Goal: Task Accomplishment & Management: Complete application form

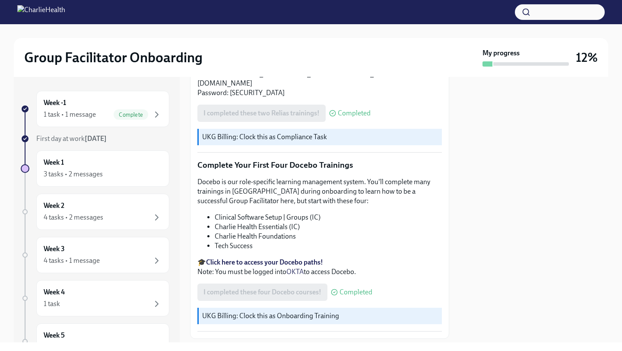
scroll to position [1098, 0]
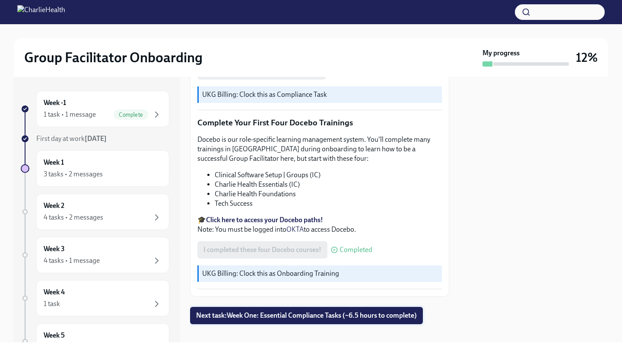
click at [270, 311] on span "Next task : Week One: Essential Compliance Tasks (~6.5 hours to complete)" at bounding box center [306, 315] width 221 height 9
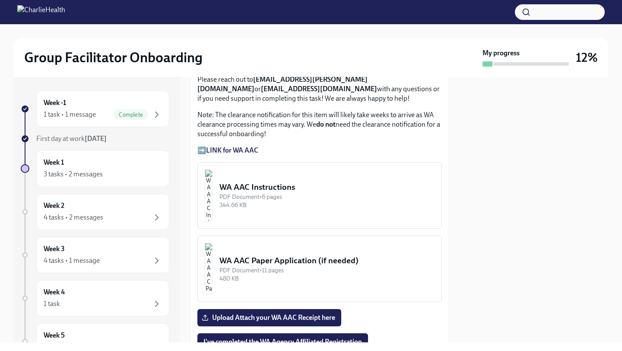
scroll to position [714, 0]
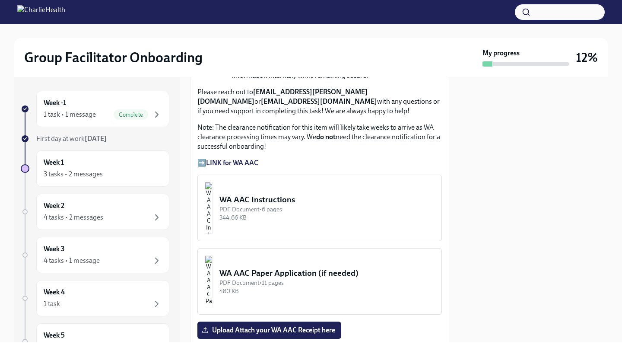
click at [247, 163] on strong "LINK for WA AAC" at bounding box center [232, 162] width 52 height 8
click at [284, 199] on div "WA AAC Instructions" at bounding box center [326, 199] width 215 height 11
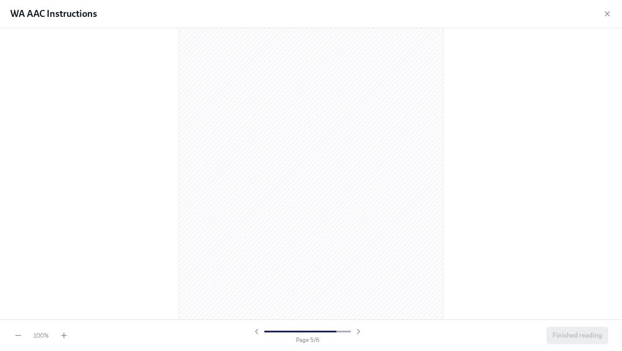
scroll to position [1814, 0]
click at [572, 338] on span "Finished reading" at bounding box center [577, 335] width 50 height 9
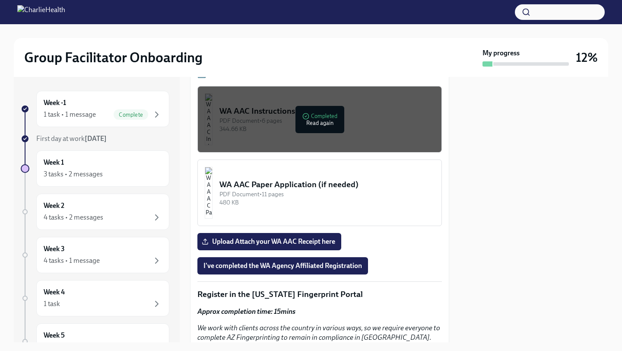
scroll to position [808, 0]
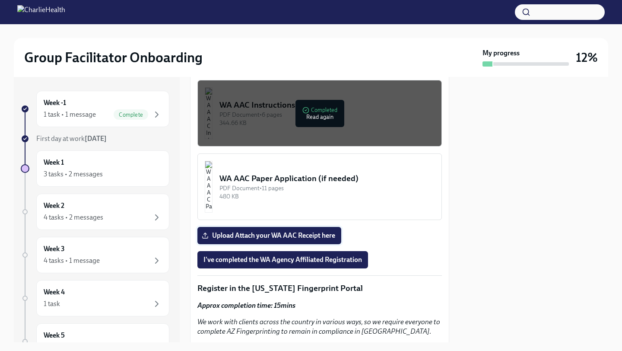
click at [282, 235] on span "Upload Attach your WA AAC Receipt here" at bounding box center [269, 235] width 132 height 9
click at [0, 0] on input "Upload Attach your WA AAC Receipt here" at bounding box center [0, 0] width 0 height 0
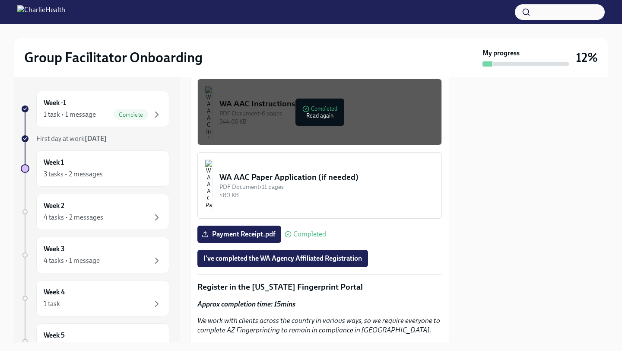
scroll to position [812, 0]
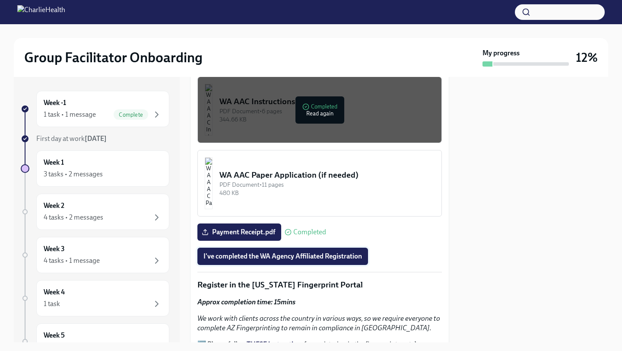
click at [294, 255] on span "I've completed the WA Agency Affiliated Registration" at bounding box center [282, 256] width 158 height 9
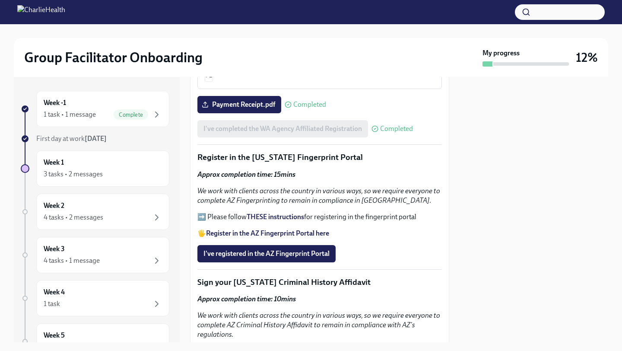
scroll to position [939, 0]
click at [278, 217] on strong "THESE instructions" at bounding box center [275, 217] width 57 height 8
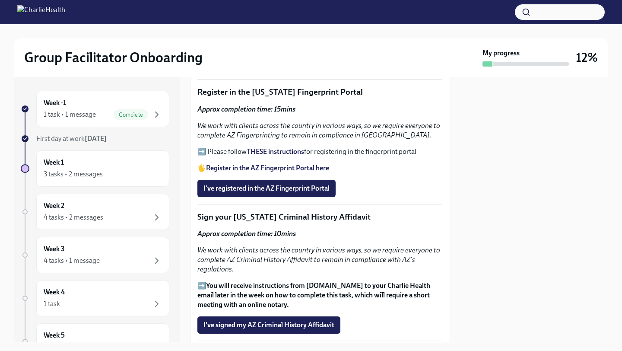
scroll to position [1011, 0]
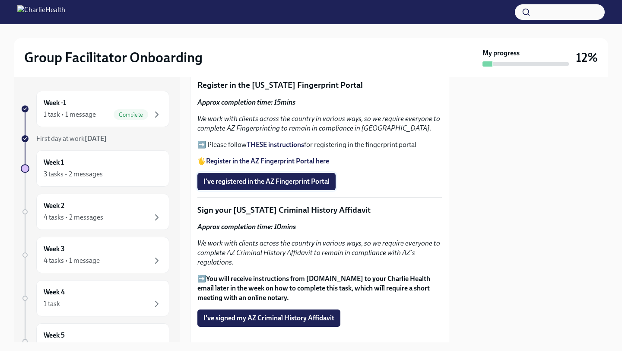
click at [313, 181] on span "I've registered in the AZ Fingerprint Portal" at bounding box center [266, 181] width 126 height 9
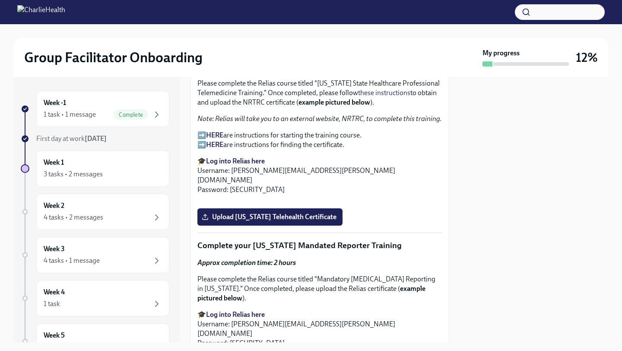
scroll to position [1302, 0]
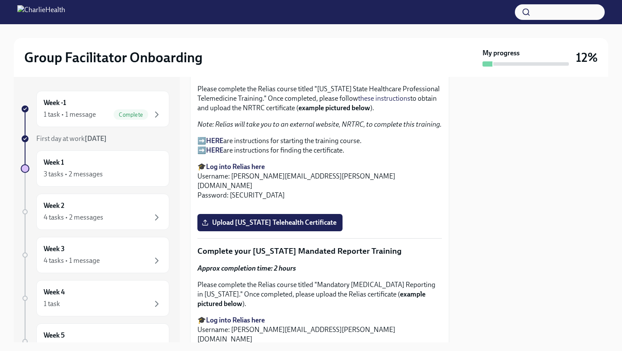
click at [213, 139] on strong "HERE" at bounding box center [214, 140] width 17 height 8
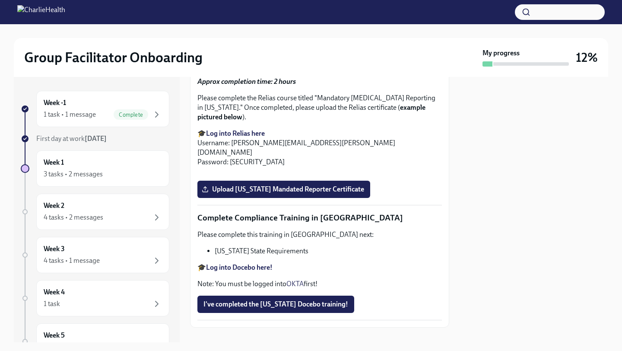
scroll to position [1490, 0]
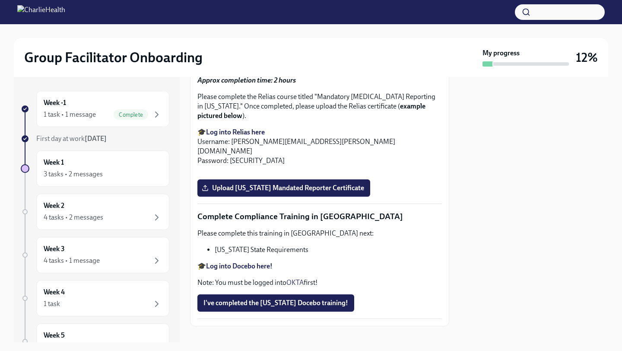
click at [297, 39] on span "Upload [US_STATE] Telehealth Certificate" at bounding box center [269, 34] width 133 height 9
click at [0, 0] on input "Upload [US_STATE] Telehealth Certificate" at bounding box center [0, 0] width 0 height 0
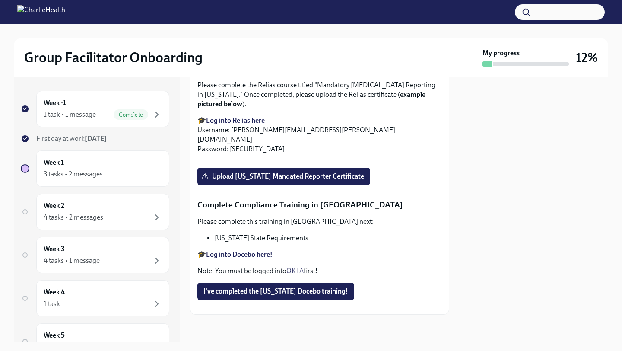
scroll to position [1776, 0]
click at [288, 180] on span "Upload [US_STATE] Mandated Reporter Certificate" at bounding box center [283, 176] width 161 height 9
click at [0, 0] on input "Upload [US_STATE] Mandated Reporter Certificate" at bounding box center [0, 0] width 0 height 0
click at [267, 294] on span "I've completed the [US_STATE] Docebo training!" at bounding box center [275, 291] width 145 height 9
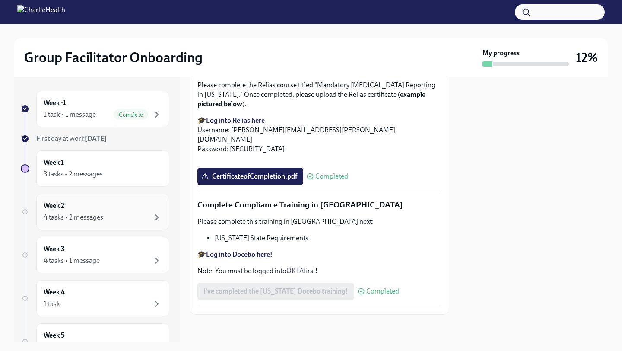
click at [112, 221] on div "4 tasks • 2 messages" at bounding box center [103, 217] width 118 height 10
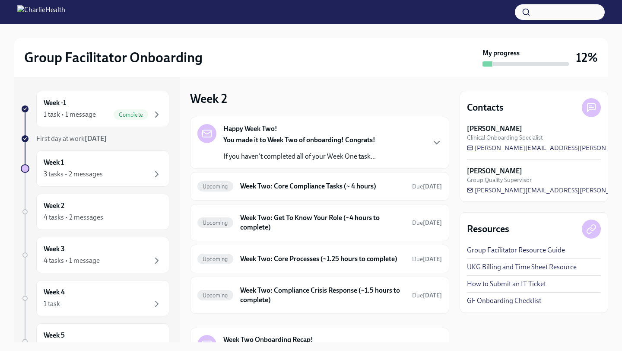
click at [302, 147] on div "You made it to Week Two of onboarding! Congrats! If you haven't completed all o…" at bounding box center [299, 148] width 152 height 26
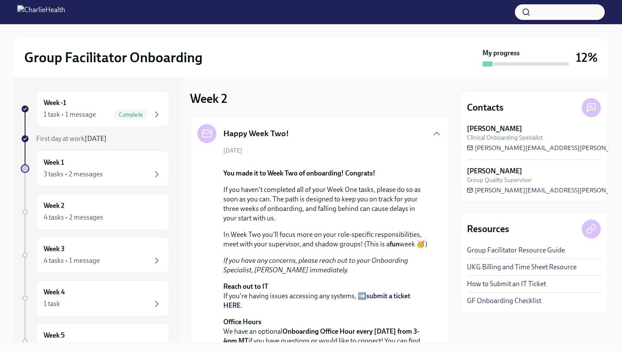
click at [297, 143] on div "Happy Week Two! [DATE] You made it to Week Two of onboarding! Congrats! If you …" at bounding box center [319, 239] width 244 height 231
click at [438, 133] on icon "button" at bounding box center [436, 133] width 10 height 10
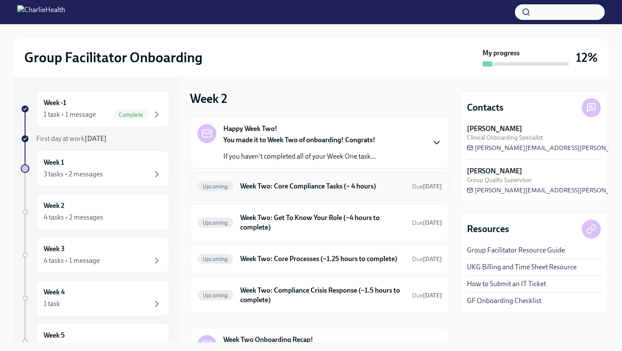
click at [350, 189] on h6 "Week Two: Core Compliance Tasks (~ 4 hours)" at bounding box center [322, 185] width 165 height 9
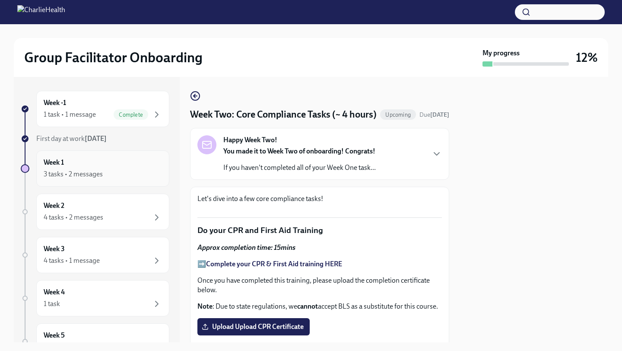
click at [124, 170] on div "3 tasks • 2 messages" at bounding box center [103, 174] width 118 height 10
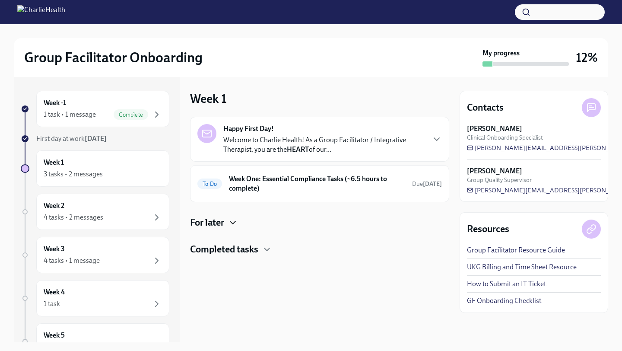
click at [232, 222] on icon "button" at bounding box center [232, 222] width 5 height 3
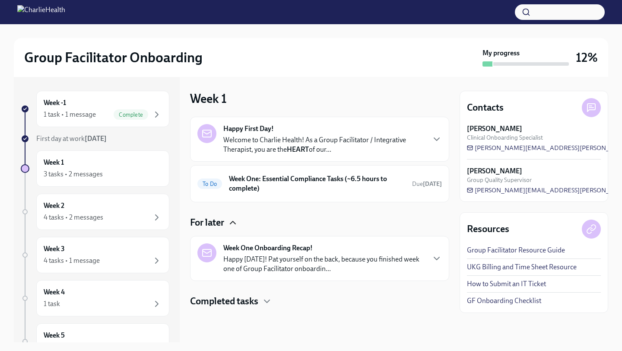
click at [233, 223] on icon "button" at bounding box center [233, 222] width 10 height 10
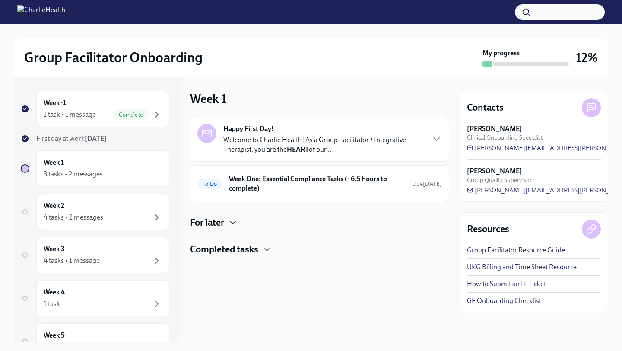
click at [260, 254] on div "Completed tasks" at bounding box center [319, 249] width 259 height 13
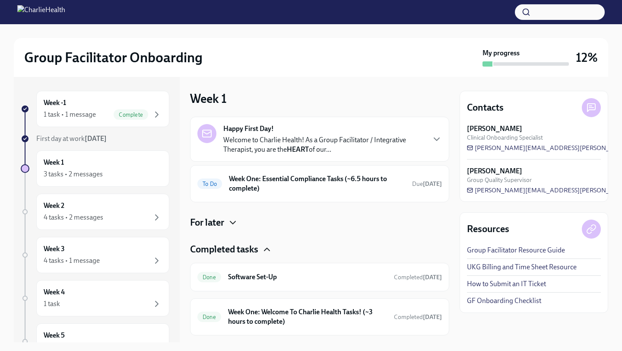
click at [263, 251] on icon "button" at bounding box center [267, 249] width 10 height 10
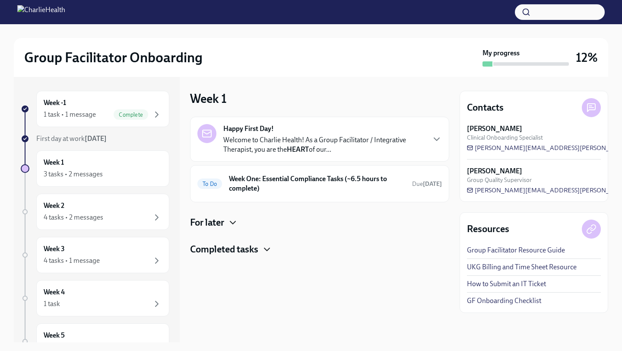
click at [263, 251] on icon "button" at bounding box center [267, 249] width 10 height 10
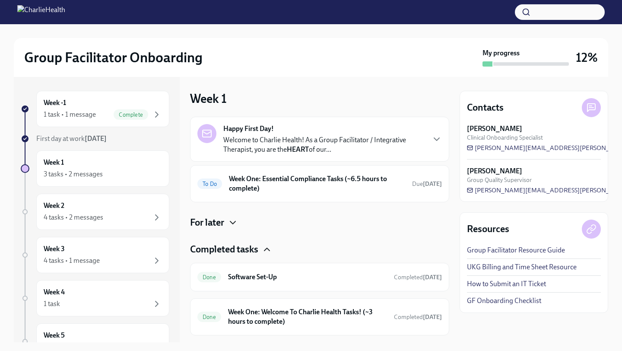
scroll to position [21, 0]
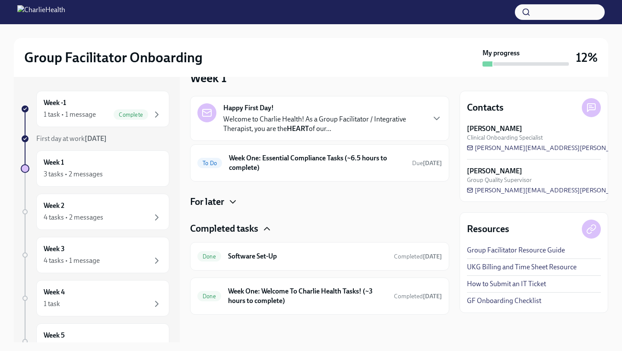
click at [263, 227] on div "Completed tasks" at bounding box center [319, 228] width 259 height 13
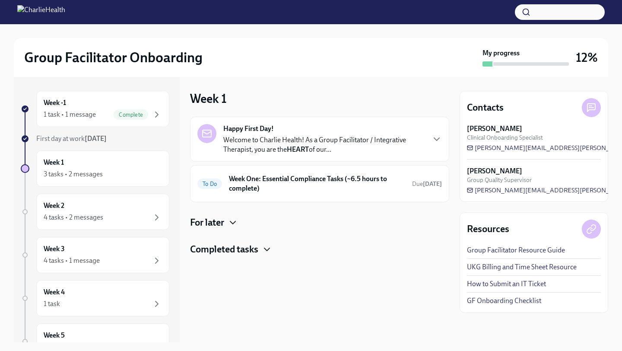
scroll to position [0, 0]
click at [338, 141] on p "Welcome to Charlie Health! As a Group Facilitator / Integrative Therapist, you …" at bounding box center [323, 144] width 201 height 19
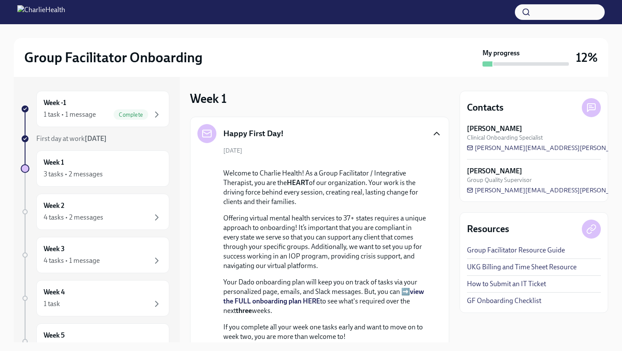
click at [437, 130] on icon "button" at bounding box center [436, 133] width 10 height 10
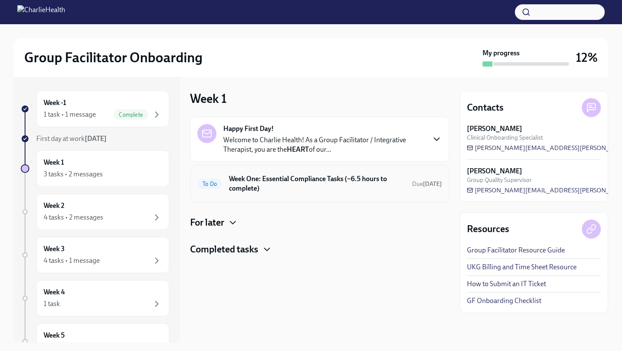
click at [390, 194] on div "To Do Week One: Essential Compliance Tasks (~6.5 hours to complete) Due [DATE]" at bounding box center [319, 183] width 244 height 22
